Goal: Book appointment/travel/reservation

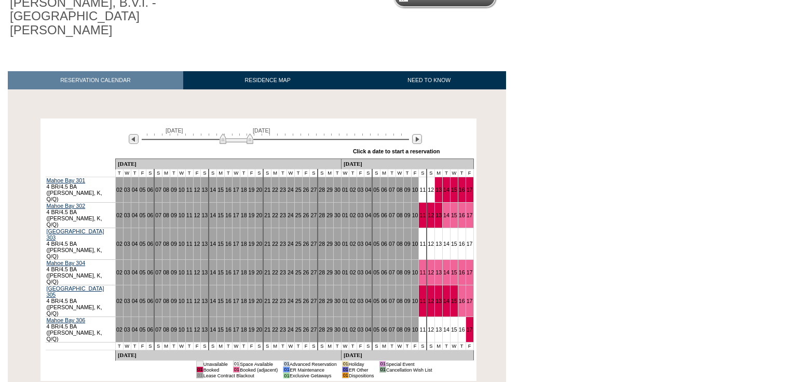
scroll to position [116, 0]
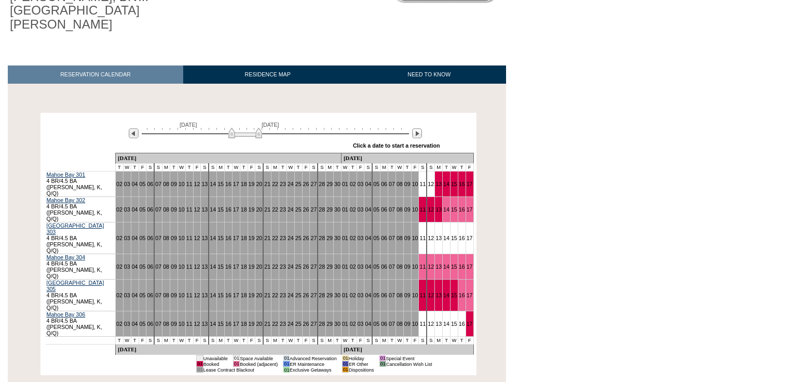
drag, startPoint x: 230, startPoint y: 123, endPoint x: 239, endPoint y: 124, distance: 8.9
click at [239, 128] on img at bounding box center [245, 133] width 34 height 10
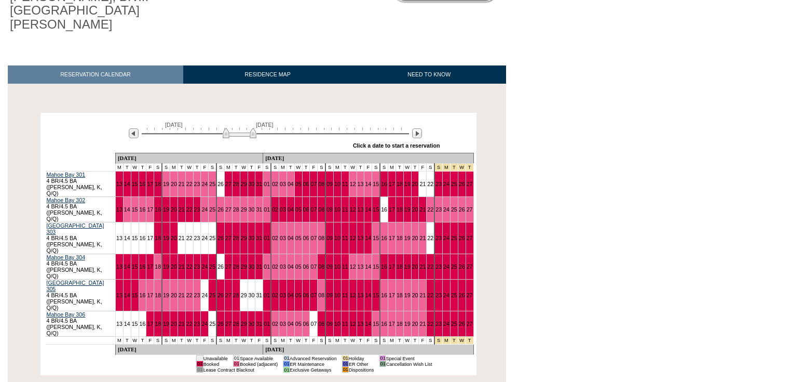
drag, startPoint x: 235, startPoint y: 120, endPoint x: 229, endPoint y: 120, distance: 5.7
click at [229, 128] on img at bounding box center [240, 133] width 34 height 10
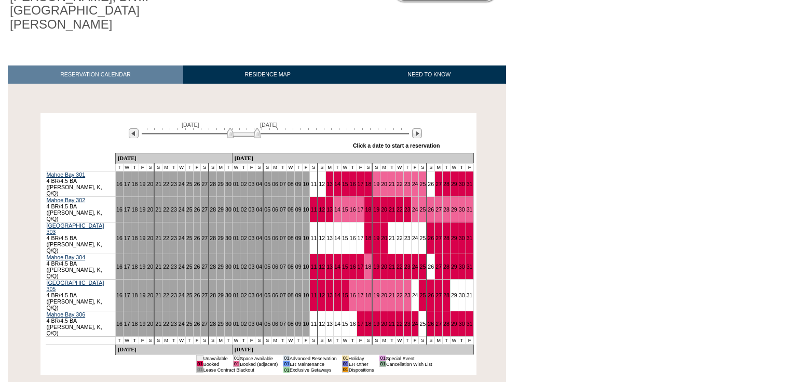
click at [249, 128] on img at bounding box center [244, 133] width 34 height 10
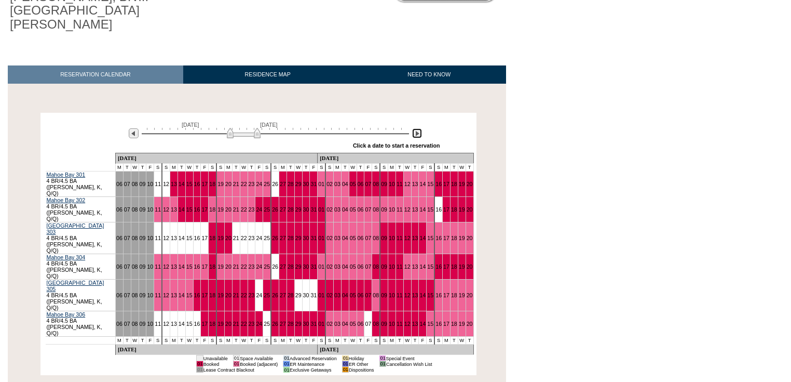
click at [416, 128] on img at bounding box center [417, 133] width 10 height 10
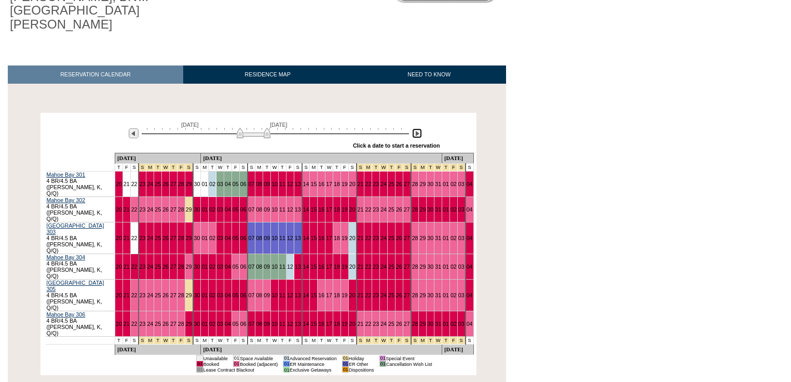
click at [416, 128] on img at bounding box center [417, 133] width 10 height 10
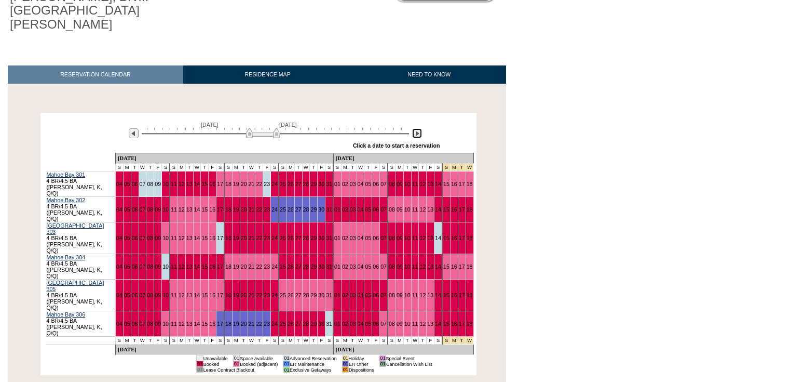
click at [416, 128] on img at bounding box center [417, 133] width 10 height 10
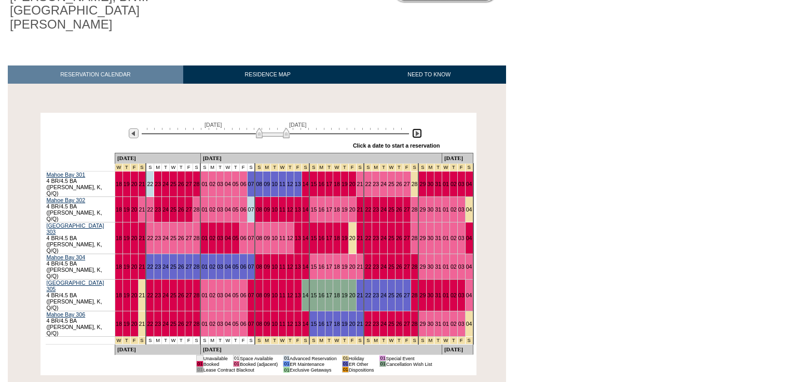
click at [415, 128] on img at bounding box center [417, 133] width 10 height 10
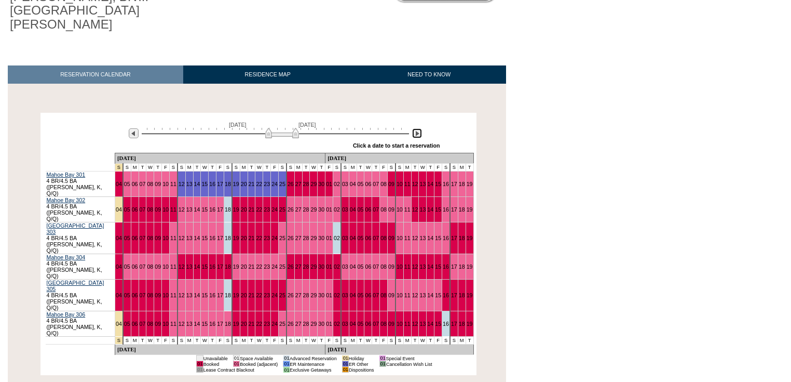
click at [415, 128] on img at bounding box center [417, 133] width 10 height 10
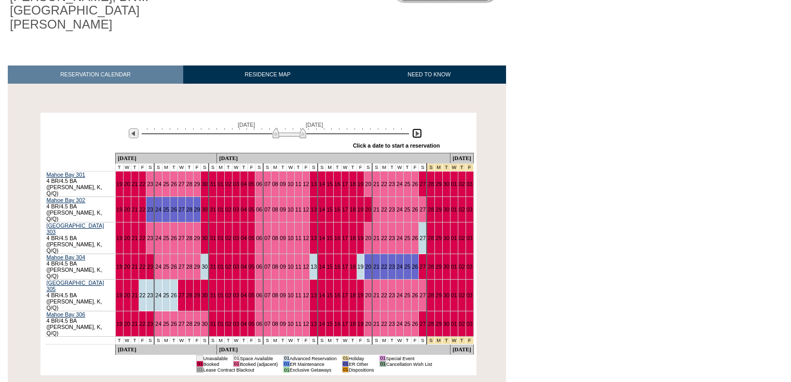
click at [277, 128] on img at bounding box center [290, 133] width 34 height 10
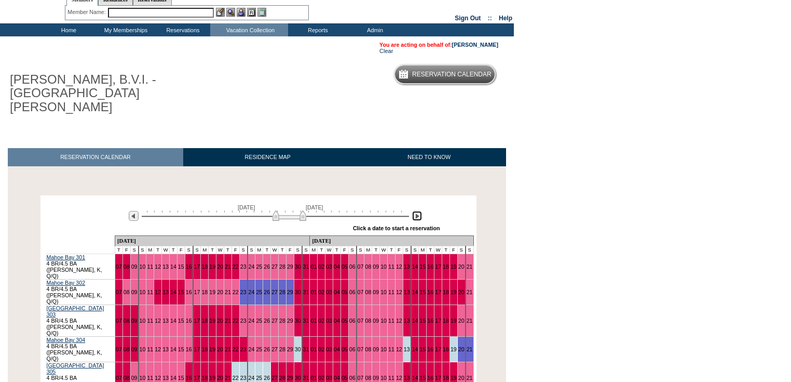
scroll to position [33, 0]
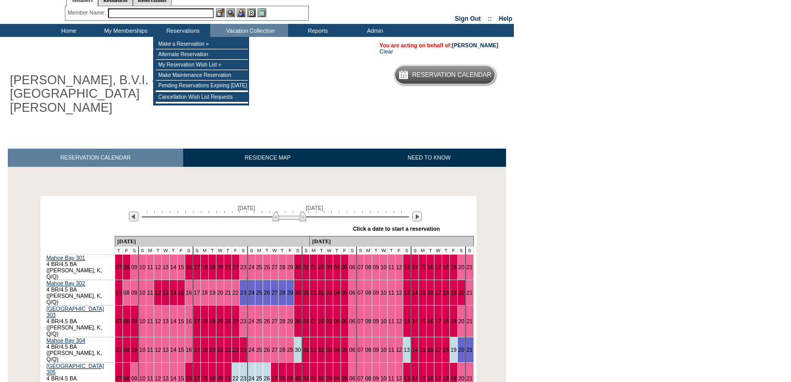
click at [184, 12] on input "text" at bounding box center [161, 13] width 106 height 10
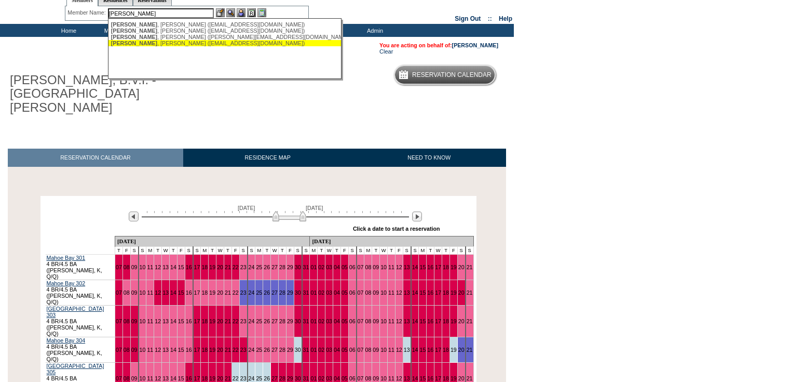
click at [144, 44] on div "[PERSON_NAME] ([EMAIL_ADDRESS][DOMAIN_NAME])" at bounding box center [225, 43] width 228 height 6
type input "[PERSON_NAME] ([EMAIL_ADDRESS][DOMAIN_NAME])"
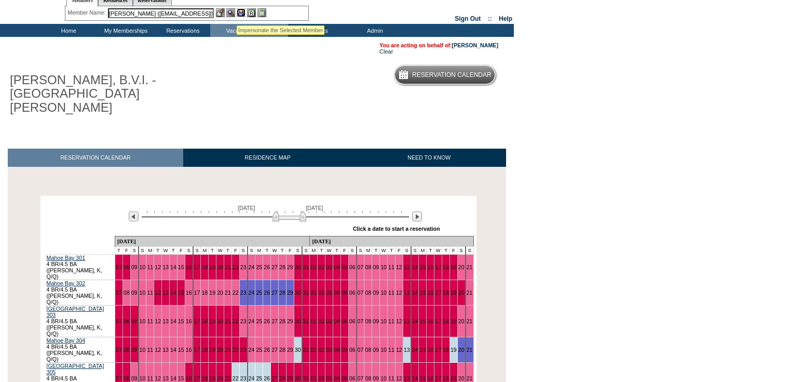
click at [241, 11] on img at bounding box center [241, 12] width 9 height 9
click at [233, 375] on link "22" at bounding box center [236, 378] width 6 height 6
